Goal: Information Seeking & Learning: Find specific fact

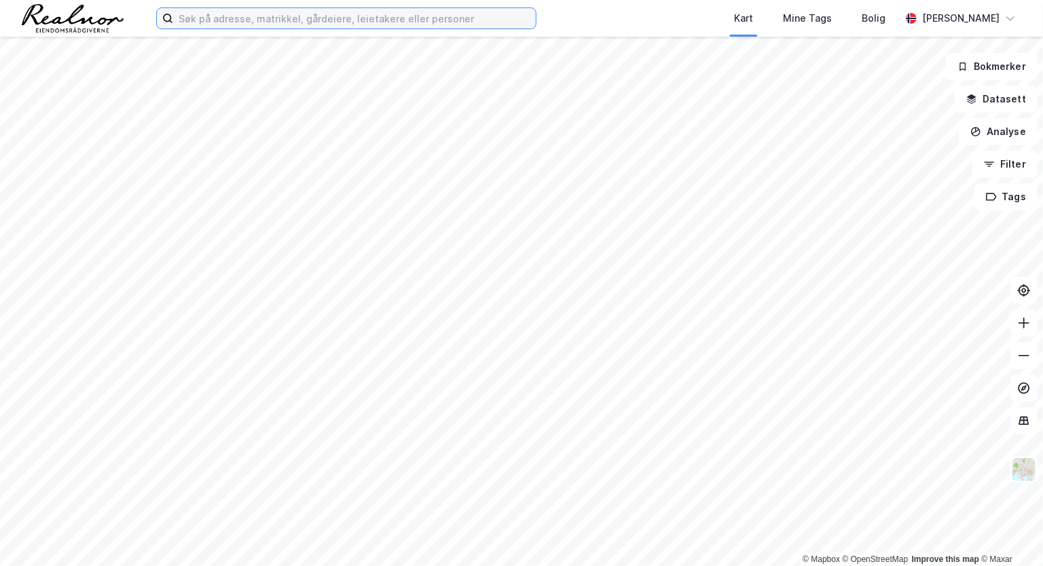
click at [198, 14] on input at bounding box center [354, 18] width 362 height 20
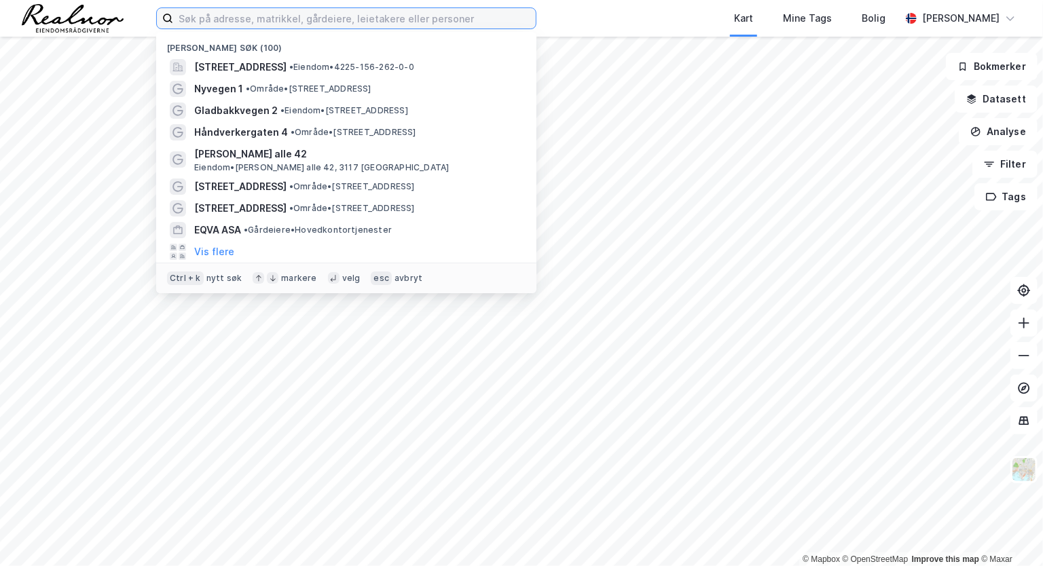
paste input "[STREET_ADDRESS]"
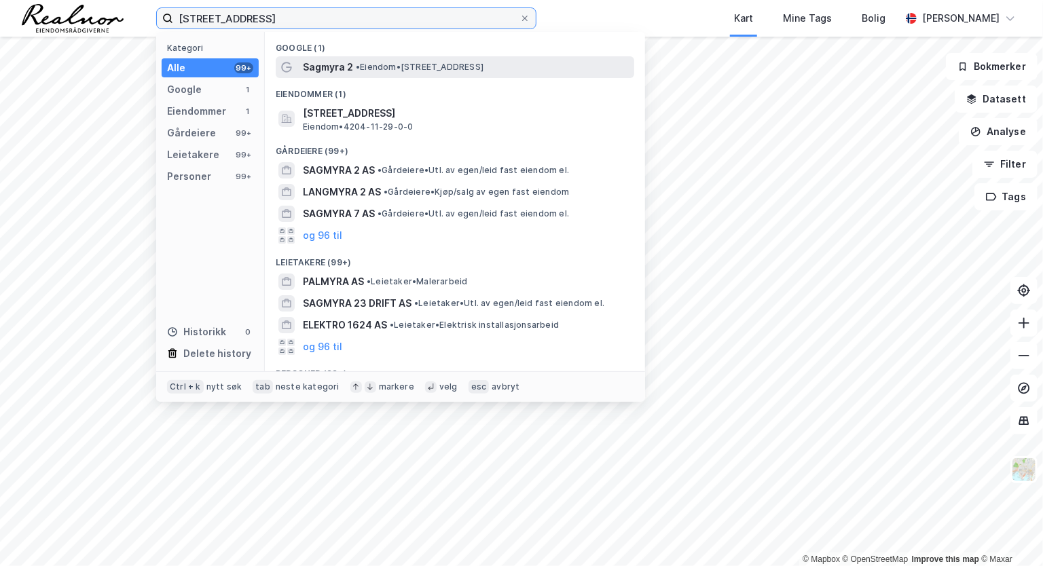
type input "[STREET_ADDRESS]"
click at [384, 71] on span "• Eiendom • [STREET_ADDRESS]" at bounding box center [420, 67] width 128 height 11
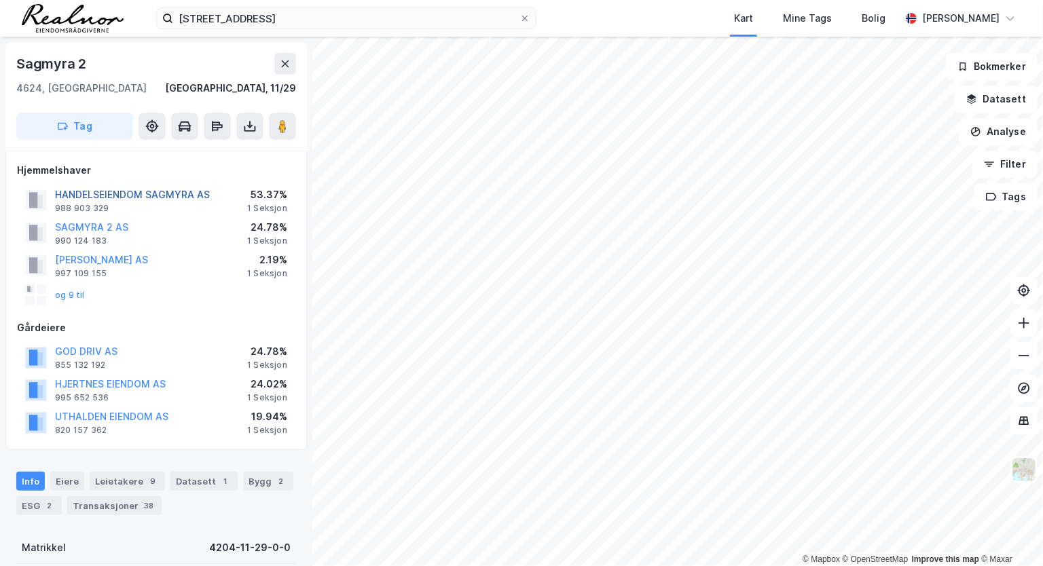
click at [0, 0] on button "HANDELSEIENDOM SAGMYRA AS" at bounding box center [0, 0] width 0 height 0
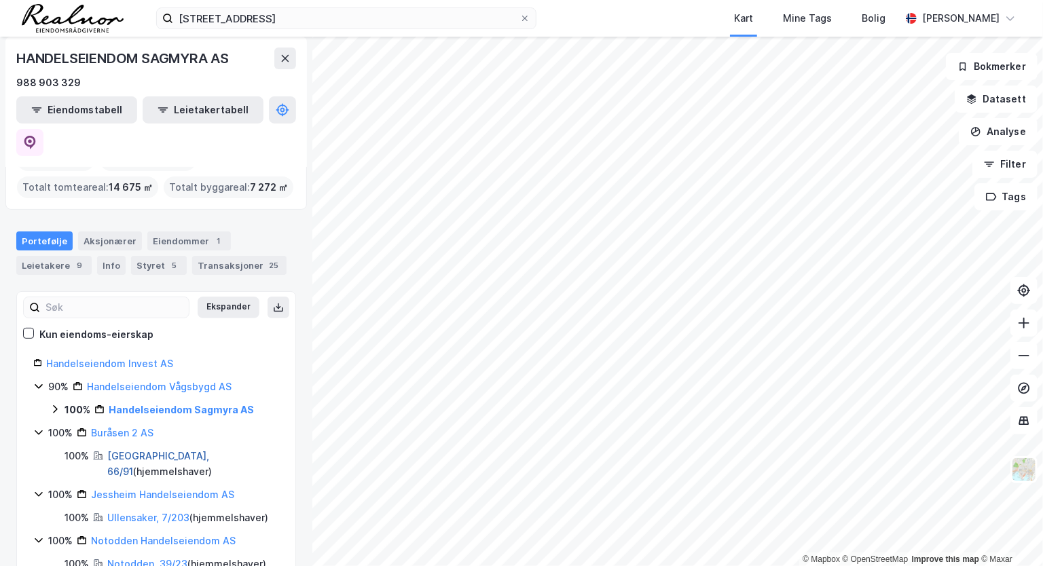
scroll to position [85, 0]
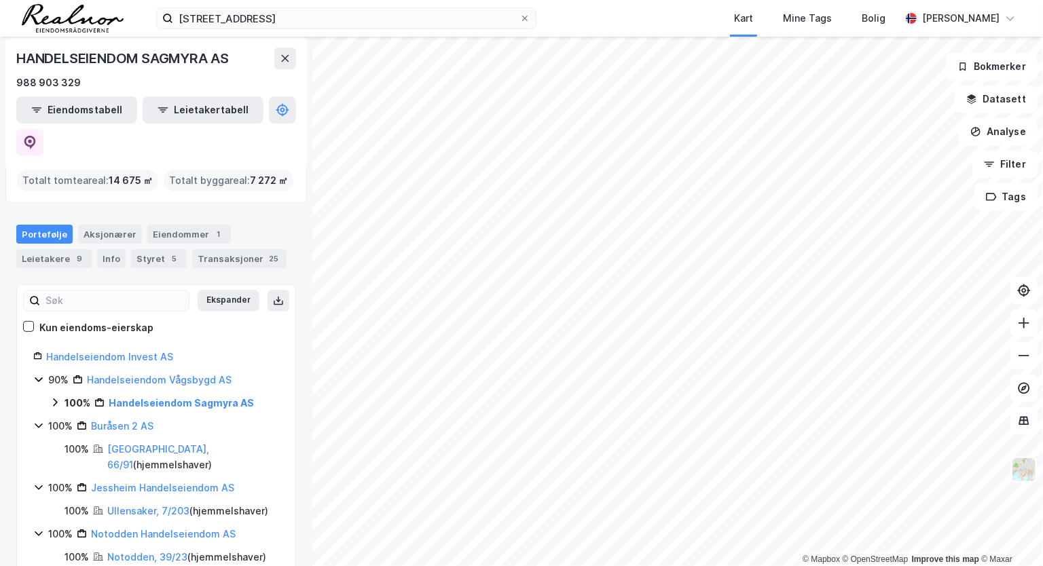
click at [39, 374] on icon at bounding box center [38, 379] width 11 height 11
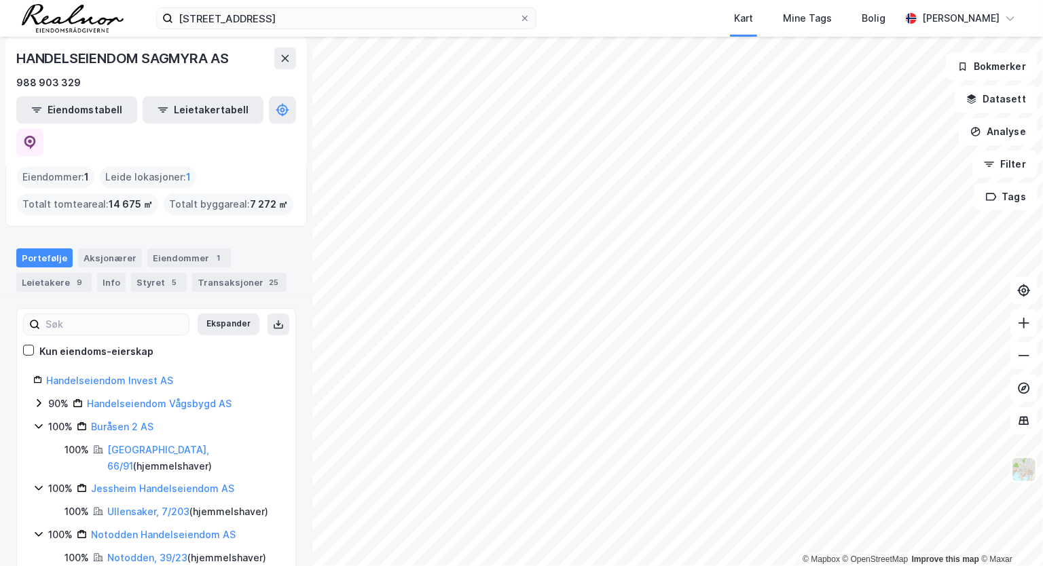
click at [35, 398] on icon at bounding box center [38, 403] width 11 height 11
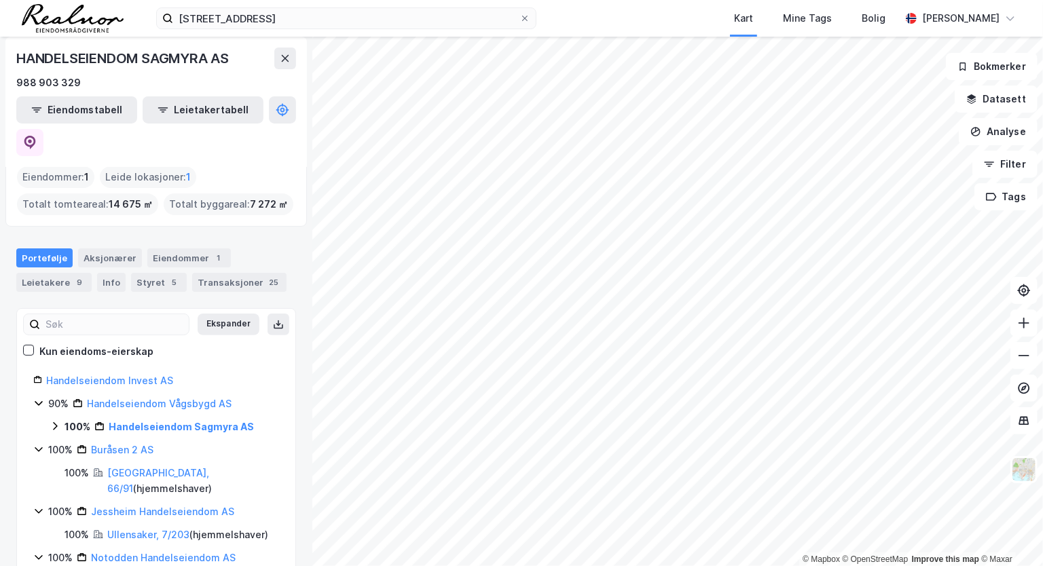
scroll to position [85, 0]
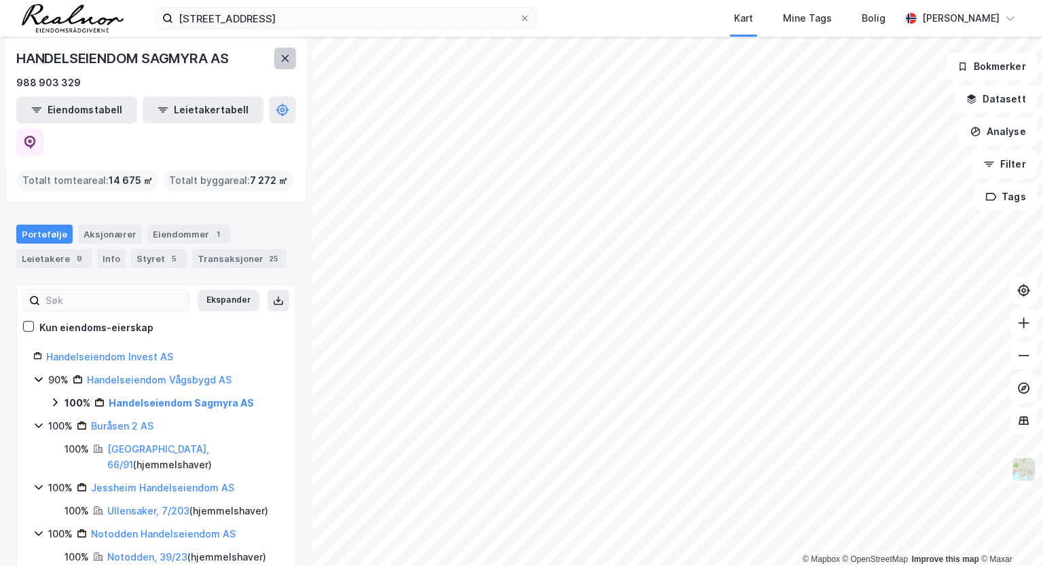
click at [288, 64] on button at bounding box center [285, 59] width 22 height 22
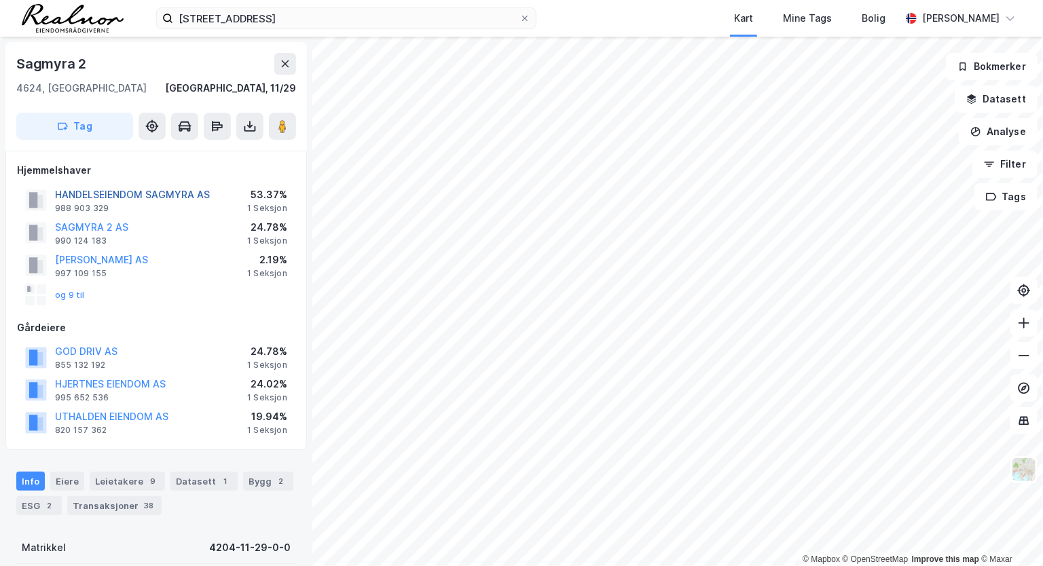
click at [0, 0] on button "HANDELSEIENDOM SAGMYRA AS" at bounding box center [0, 0] width 0 height 0
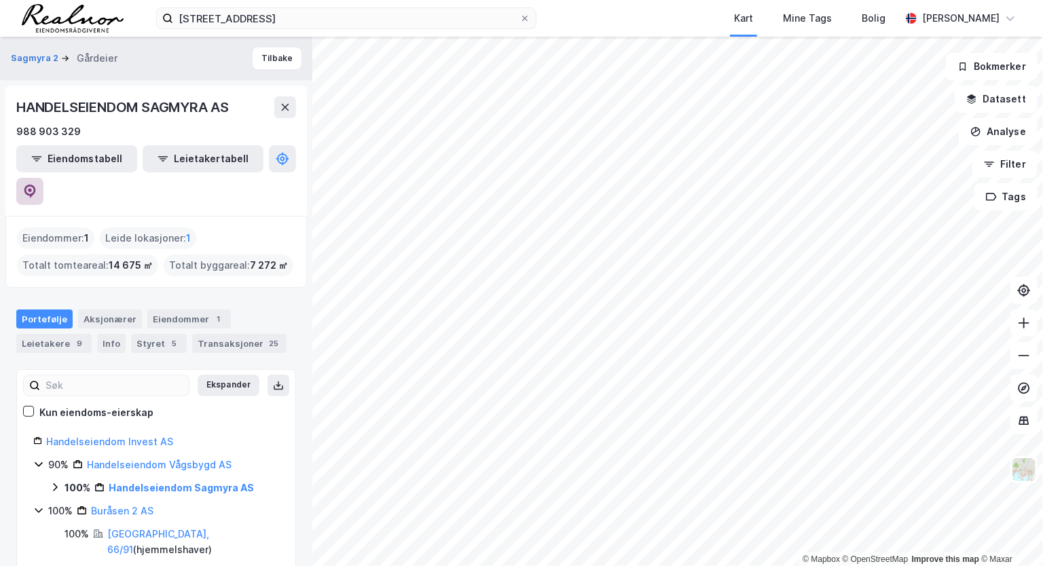
click at [37, 185] on icon at bounding box center [30, 192] width 14 height 14
